Goal: Use online tool/utility: Utilize a website feature to perform a specific function

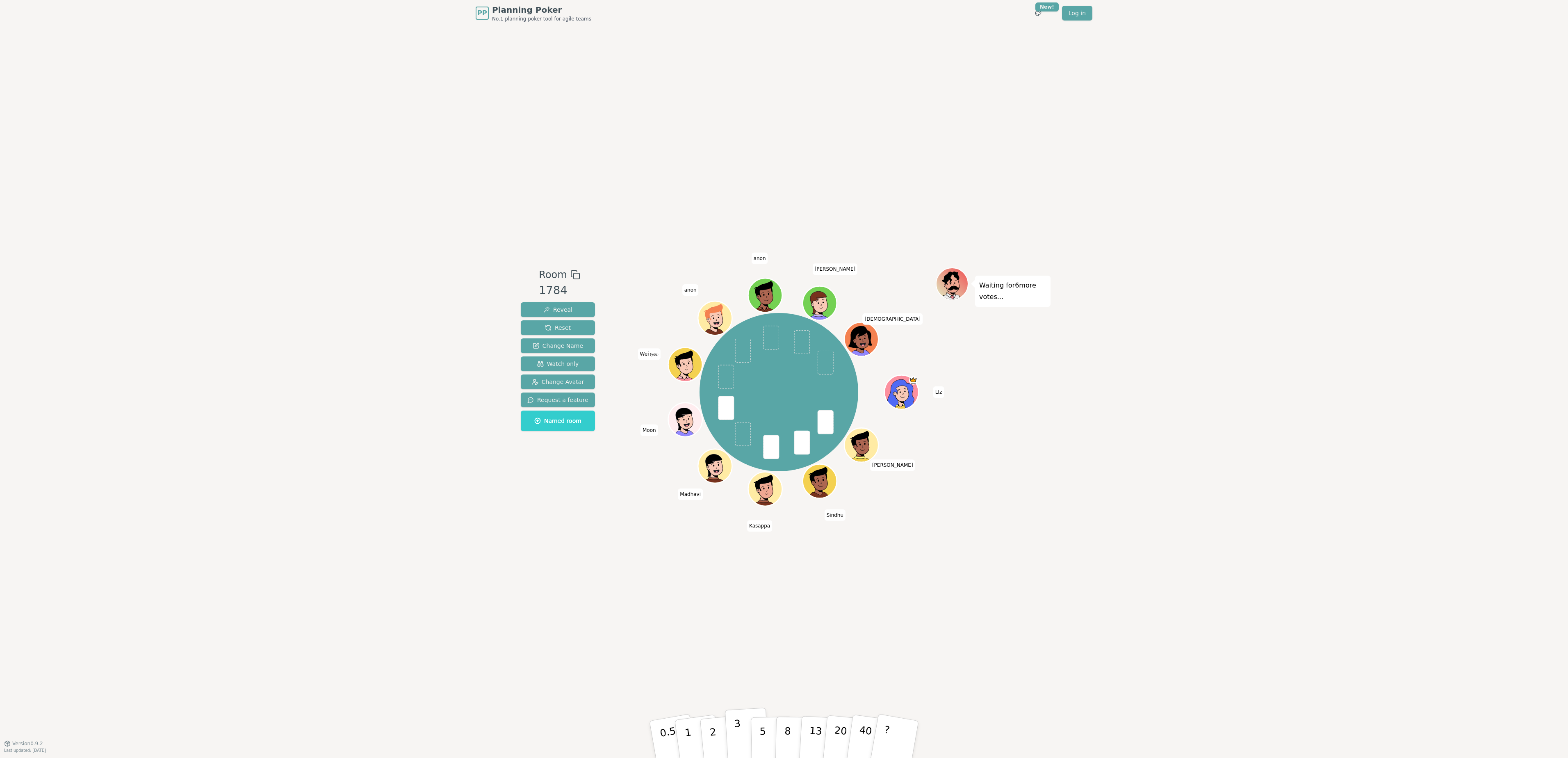
click at [737, 570] on p "3" at bounding box center [738, 740] width 9 height 44
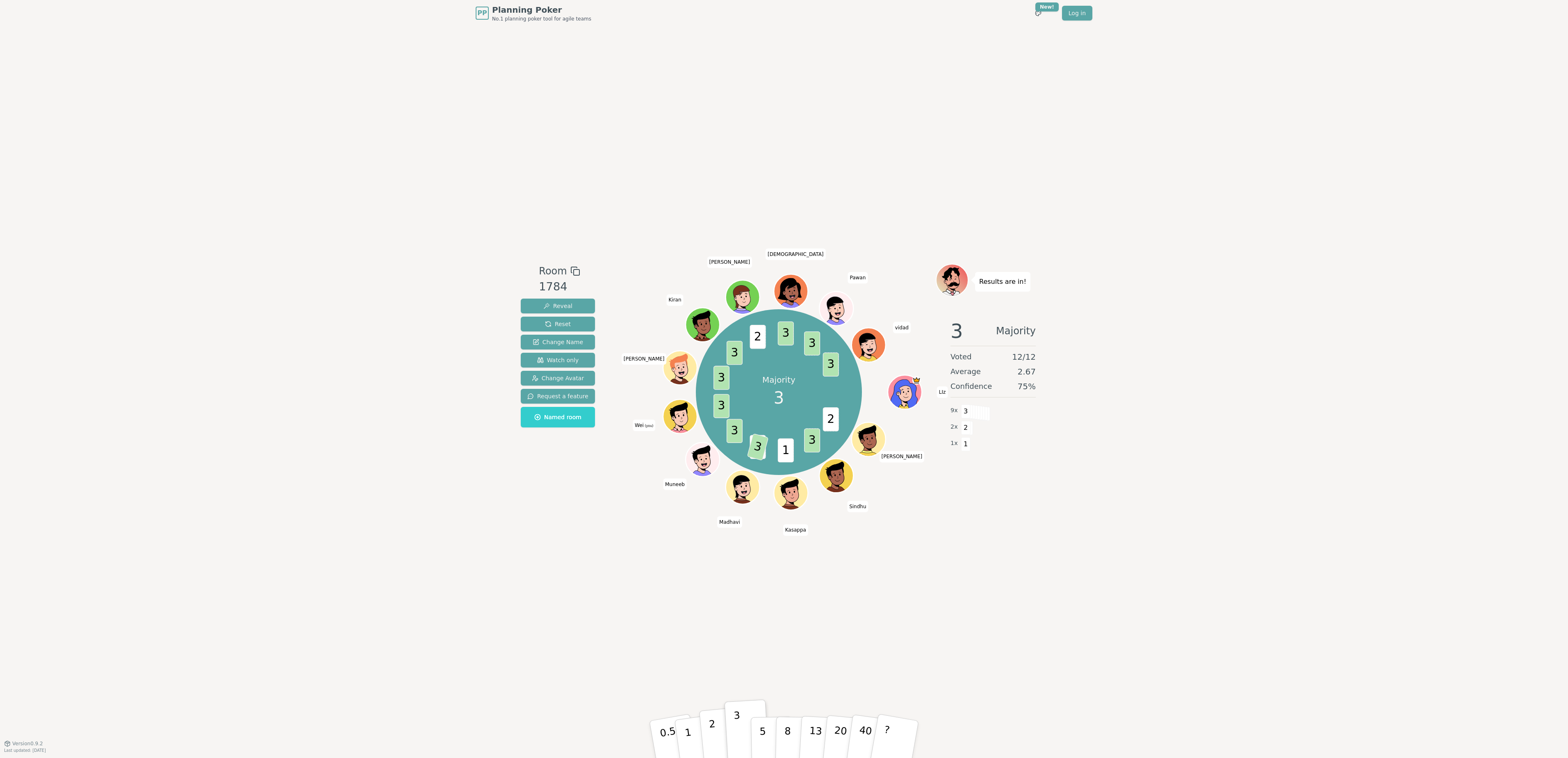
click at [707, 570] on button "2" at bounding box center [723, 739] width 47 height 65
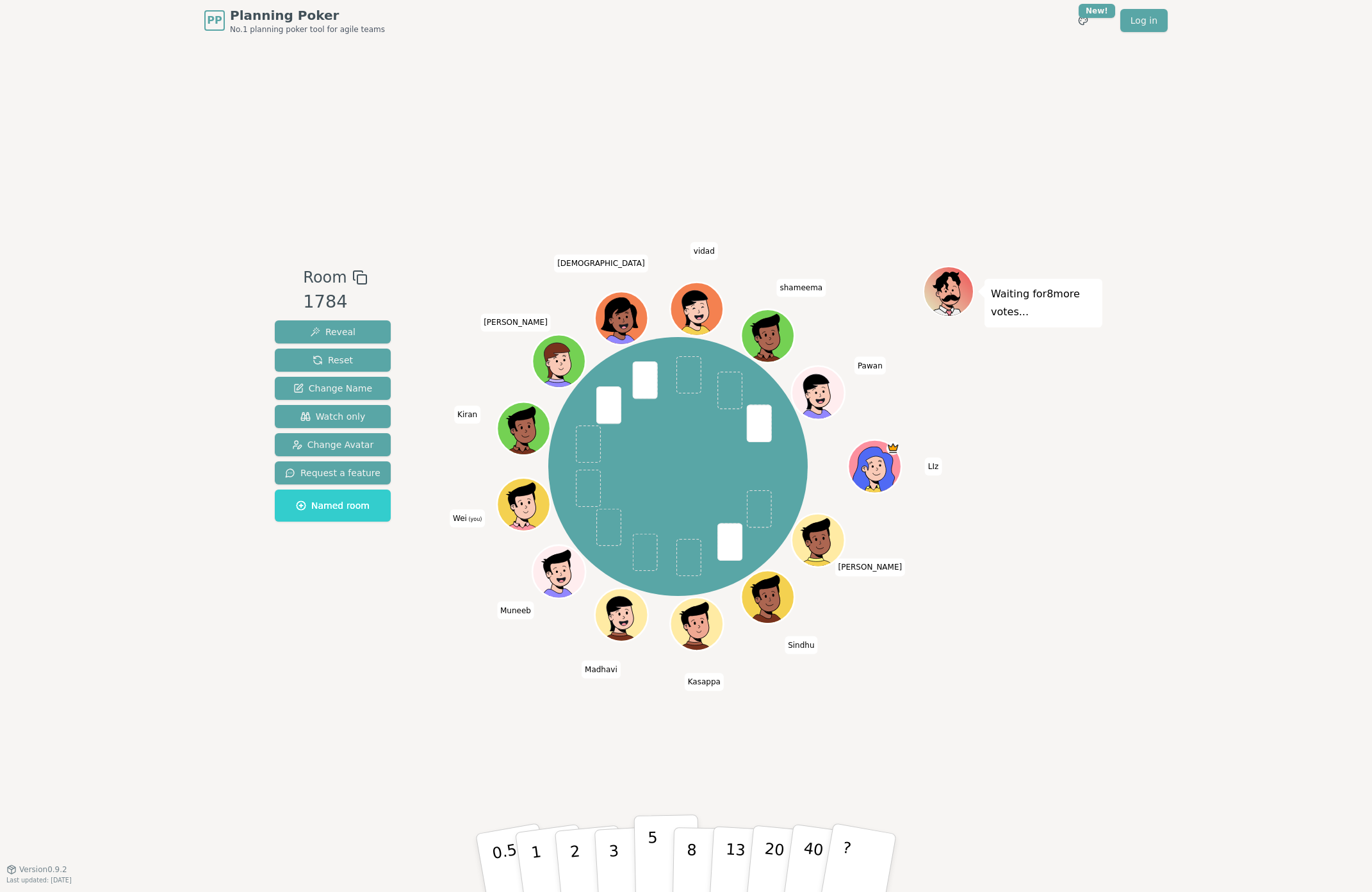
click at [652, 852] on p "5" at bounding box center [652, 863] width 10 height 69
drag, startPoint x: 649, startPoint y: 848, endPoint x: 1135, endPoint y: 805, distance: 487.9
click at [1135, 805] on div "PP Planning Poker No.1 planning poker tool for agile teams Toggle theme New! Lo…" at bounding box center [686, 446] width 1372 height 892
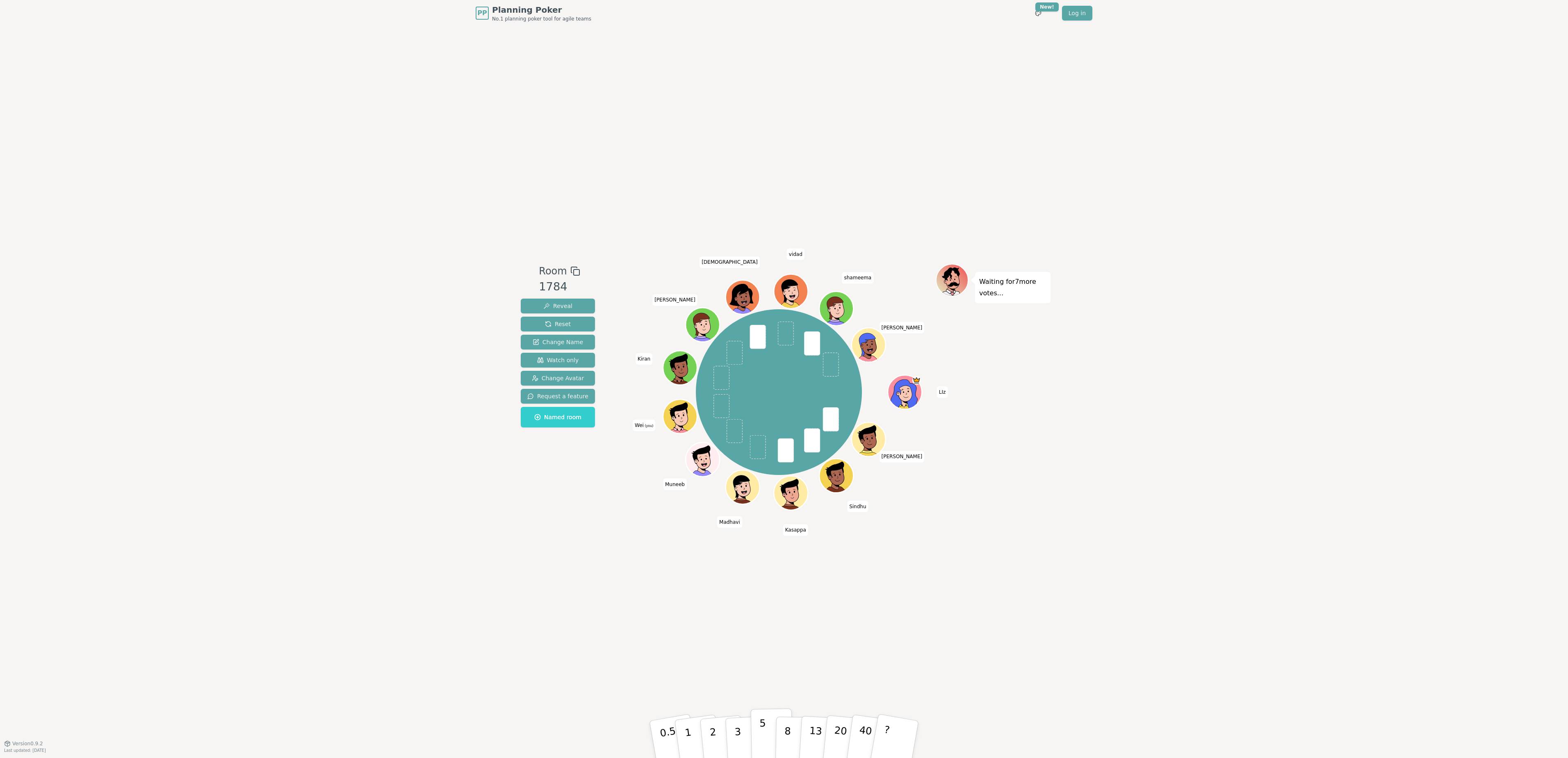
click at [767, 570] on button "5" at bounding box center [771, 739] width 42 height 62
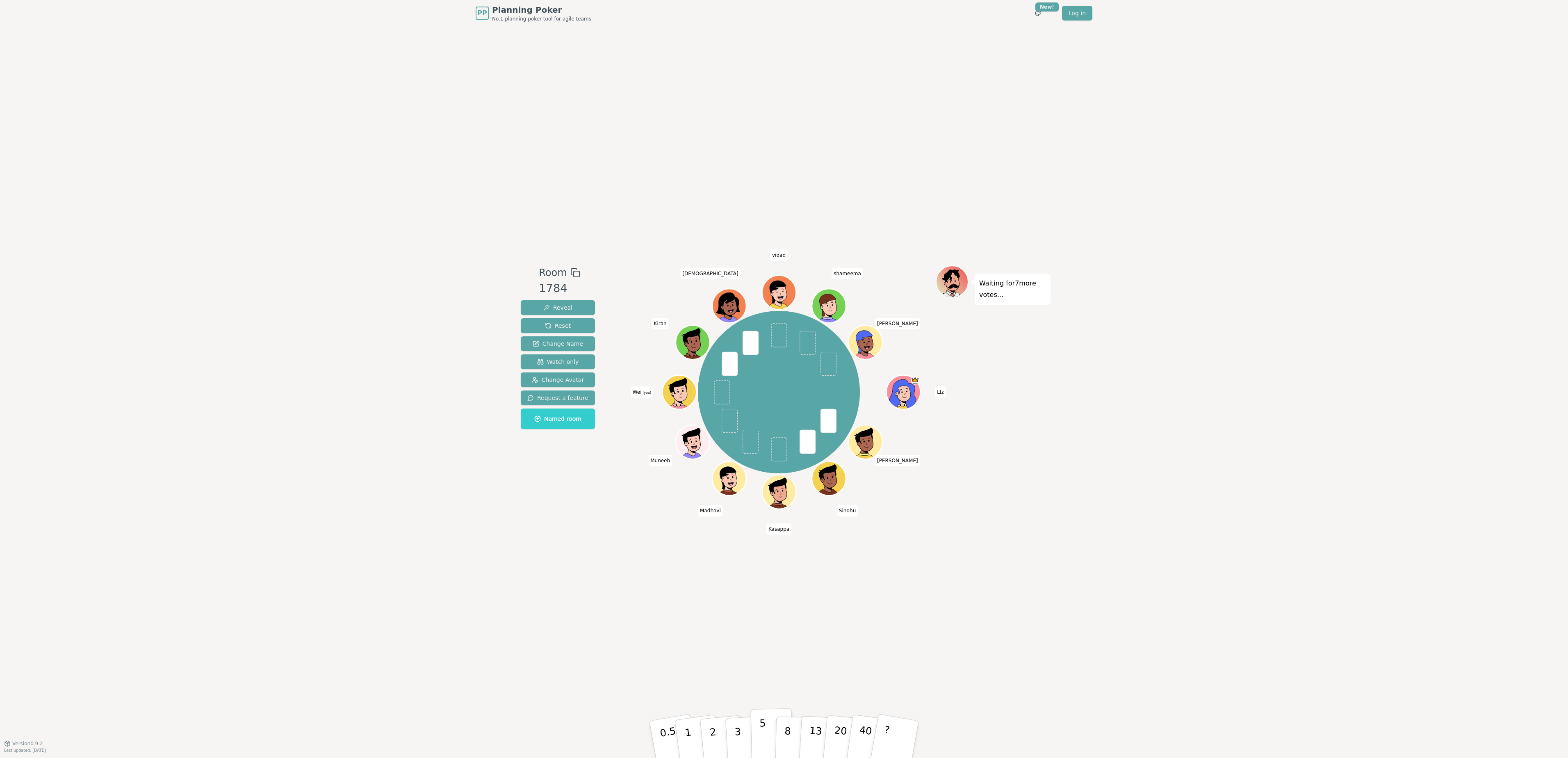
click at [763, 570] on p "5" at bounding box center [763, 739] width 7 height 44
